Goal: Task Accomplishment & Management: Manage account settings

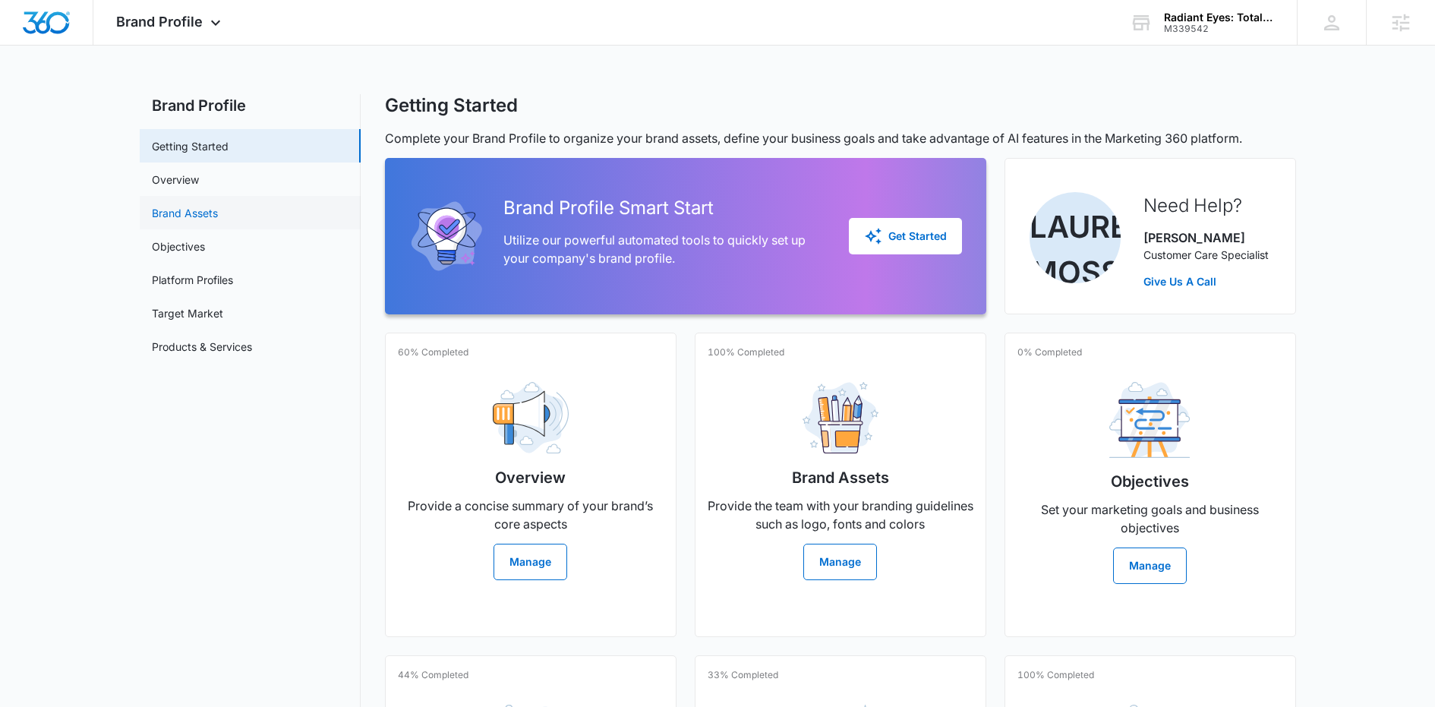
click at [218, 216] on link "Brand Assets" at bounding box center [185, 213] width 66 height 16
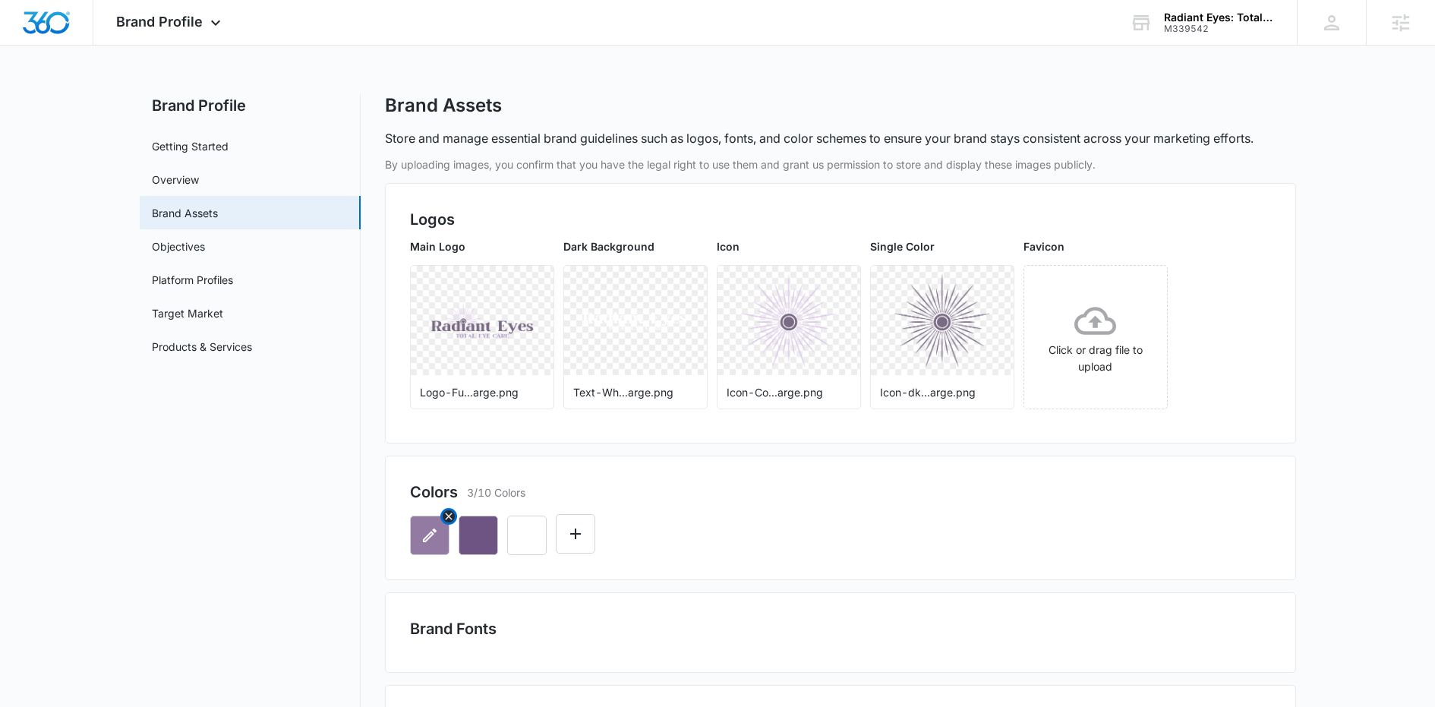
click at [418, 535] on button "button" at bounding box center [429, 535] width 39 height 39
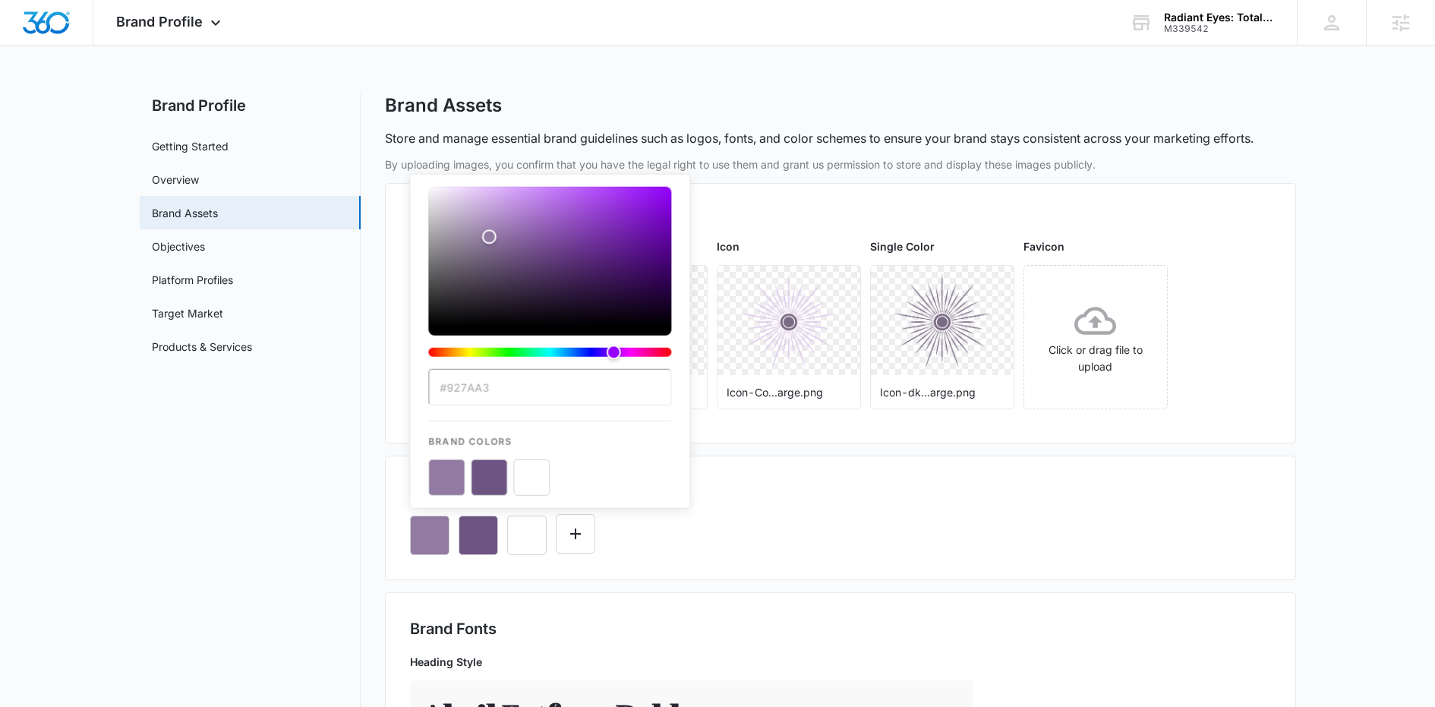
click at [631, 469] on div "color-picker-container" at bounding box center [549, 477] width 243 height 36
click at [478, 482] on button "color-picker-container" at bounding box center [489, 477] width 36 height 36
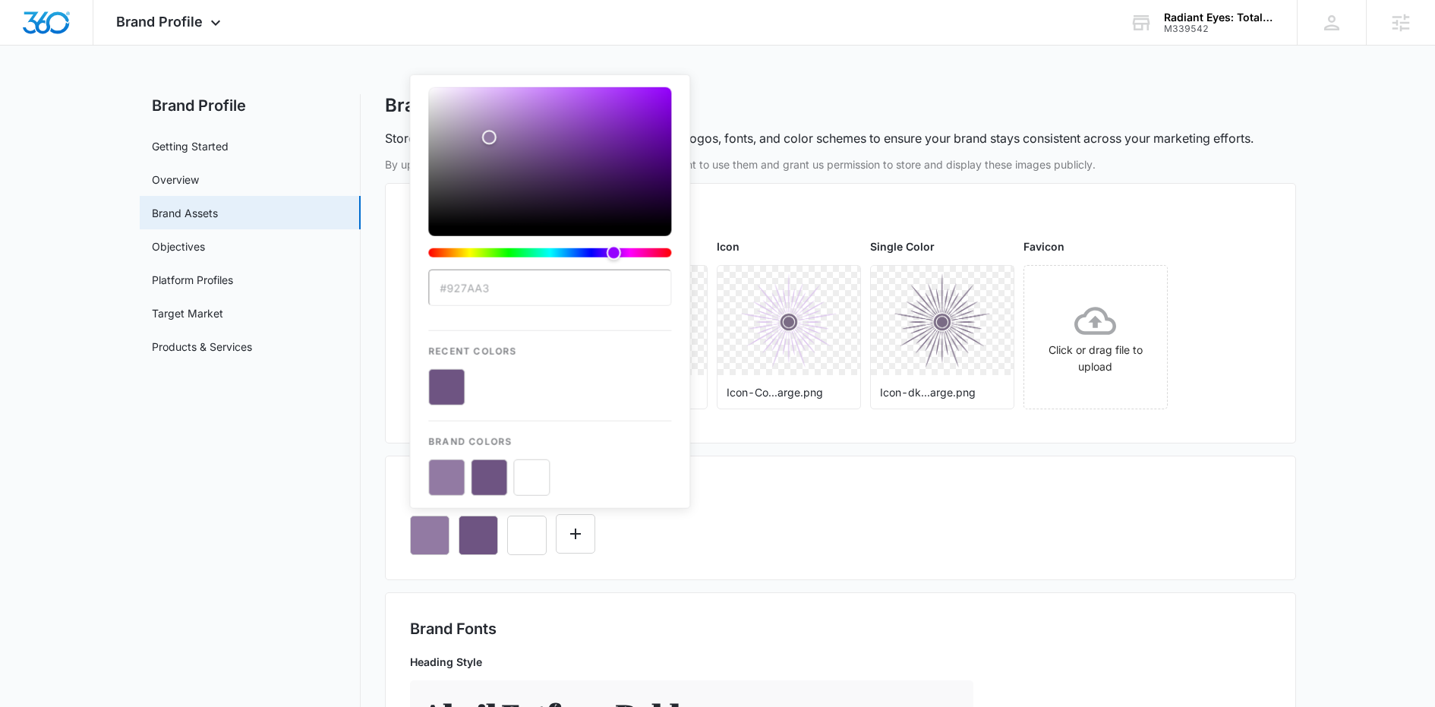
click at [514, 293] on input "#927AA3" at bounding box center [549, 288] width 243 height 36
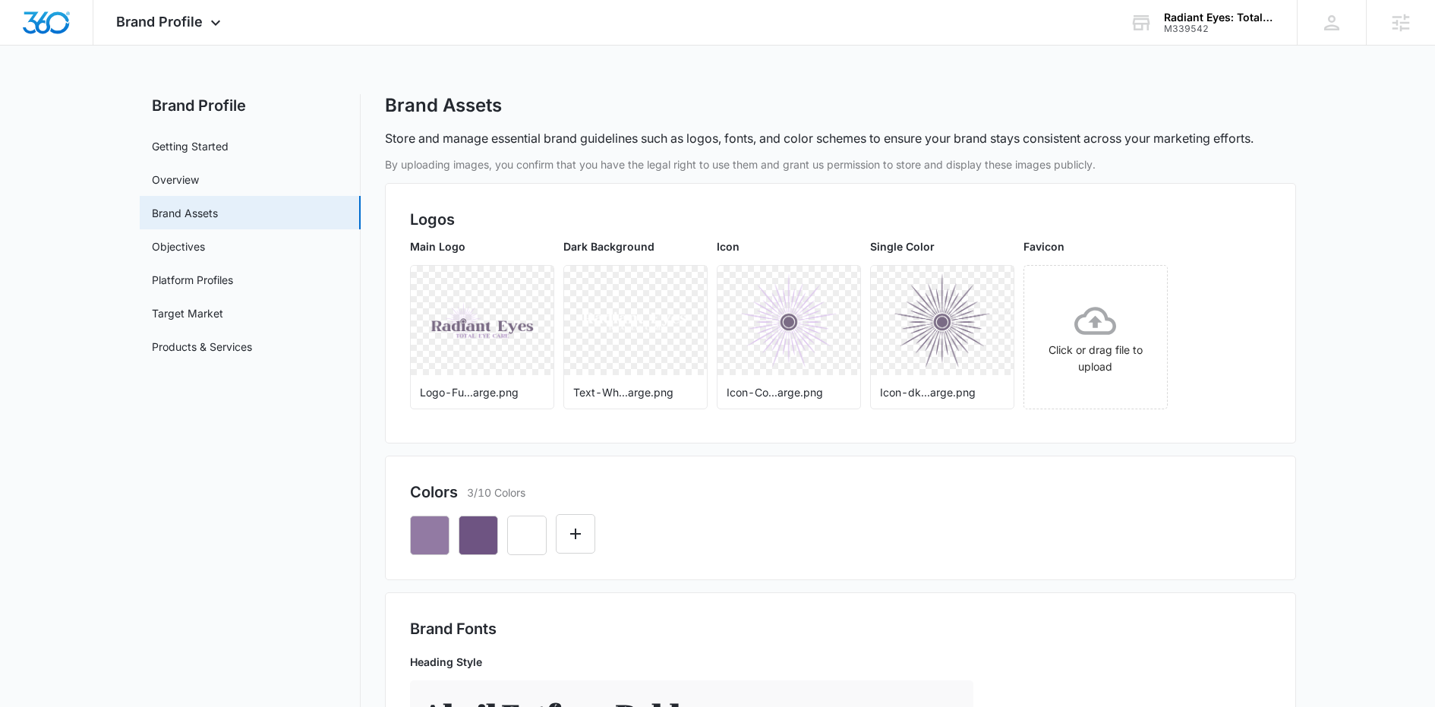
click at [750, 485] on div "Colors 3/10 Colors" at bounding box center [840, 492] width 861 height 23
click at [467, 535] on button "button" at bounding box center [478, 535] width 39 height 39
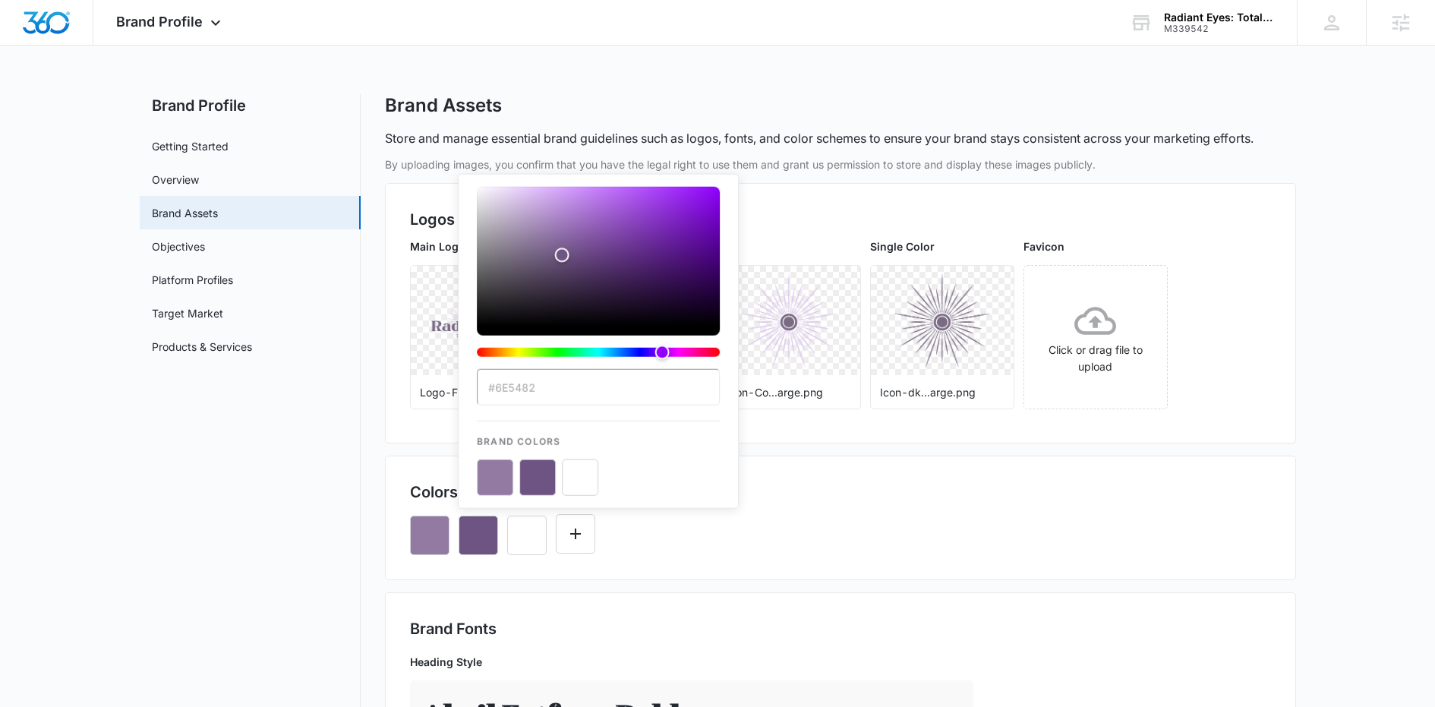
click at [723, 522] on div "#6E5482 Brand Colors" at bounding box center [840, 530] width 861 height 52
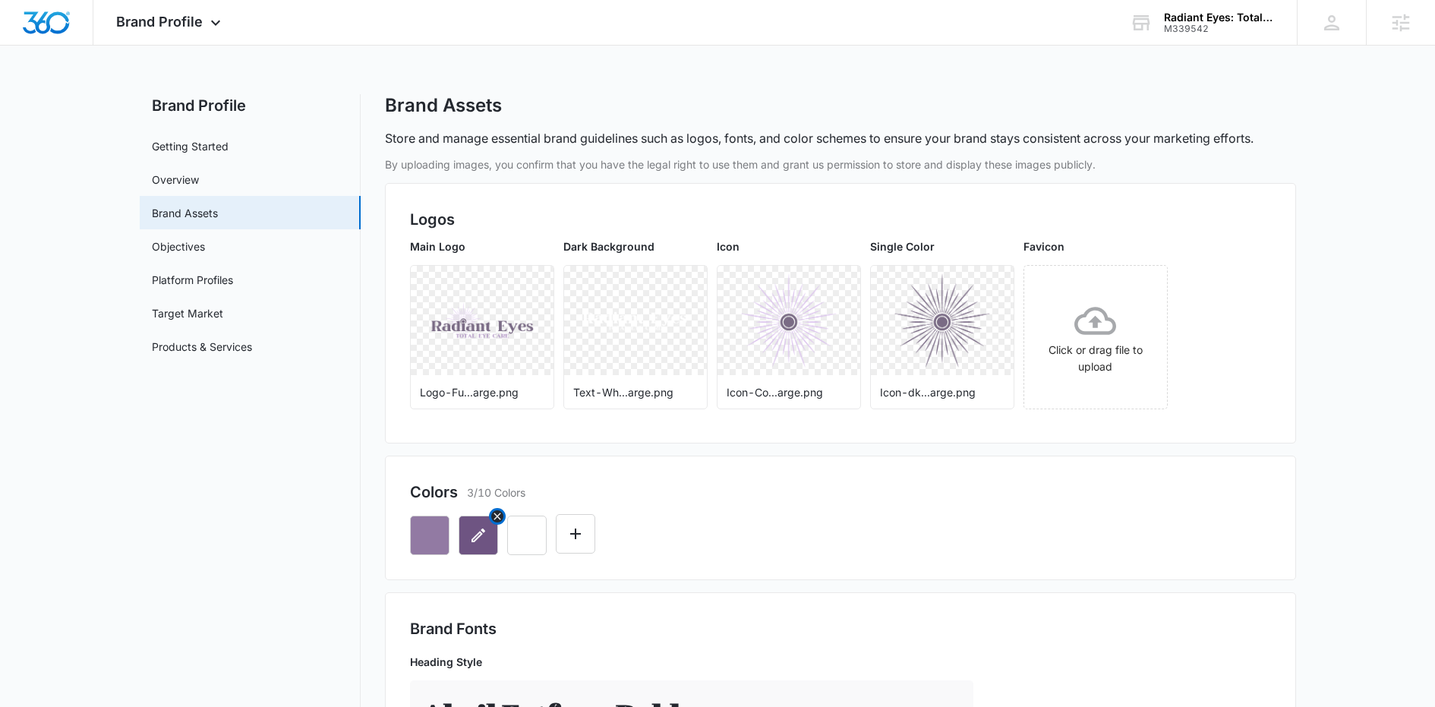
click at [469, 532] on icon "button" at bounding box center [478, 535] width 18 height 18
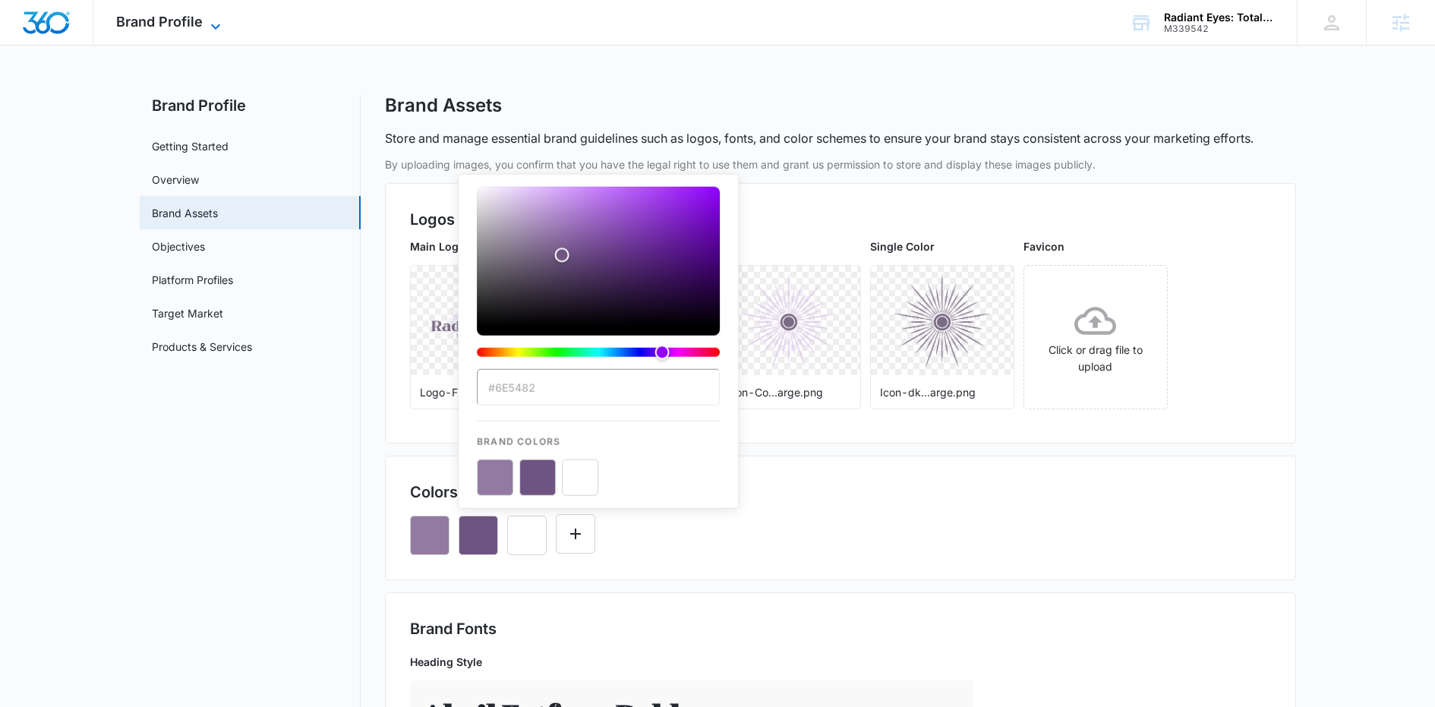
click at [213, 24] on icon at bounding box center [216, 26] width 18 height 18
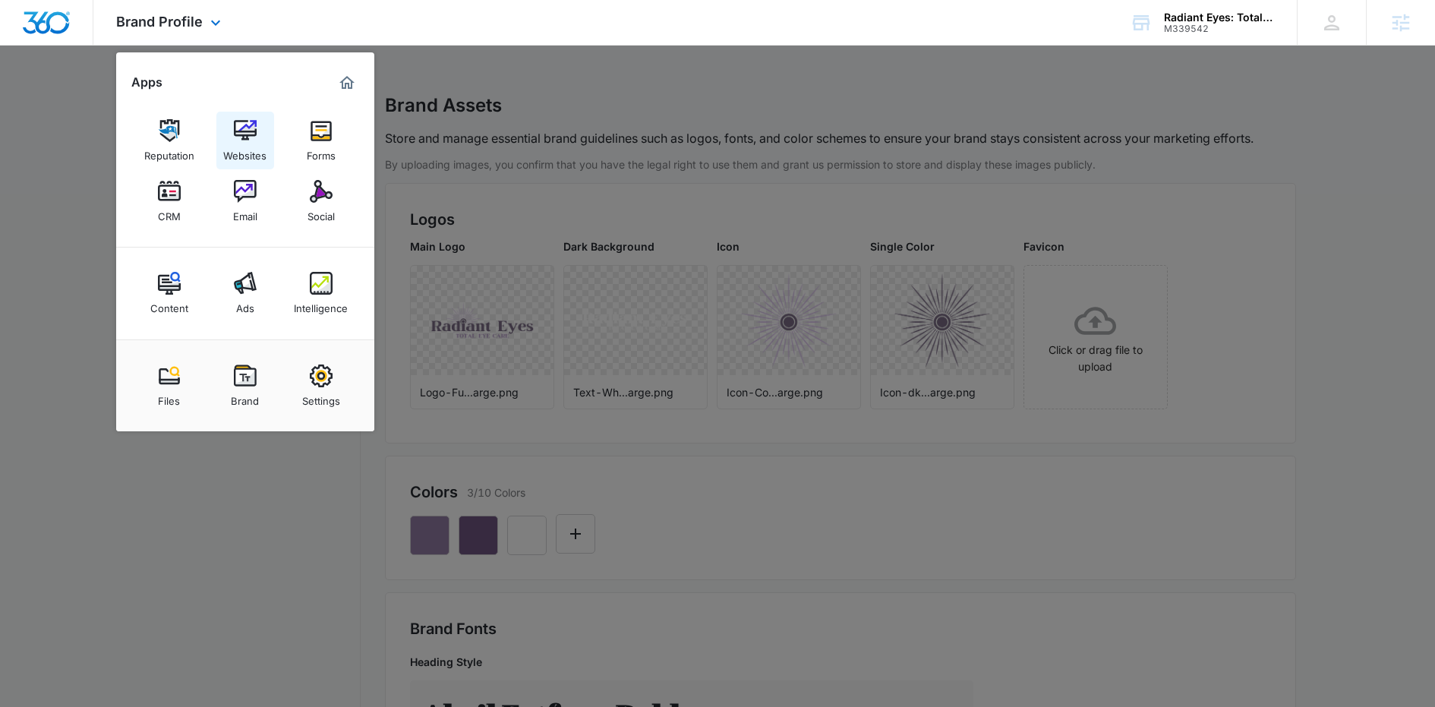
click at [241, 137] on img at bounding box center [245, 130] width 23 height 23
